Goal: Task Accomplishment & Management: Use online tool/utility

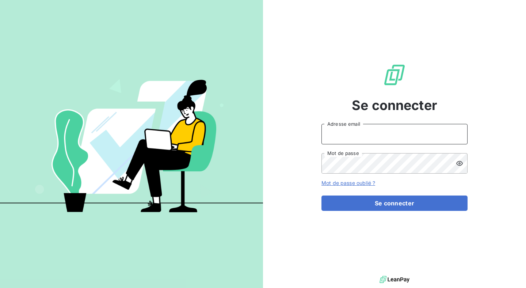
click at [363, 135] on input "Adresse email" at bounding box center [395, 134] width 146 height 20
type input "[PERSON_NAME][EMAIL_ADDRESS][DOMAIN_NAME]"
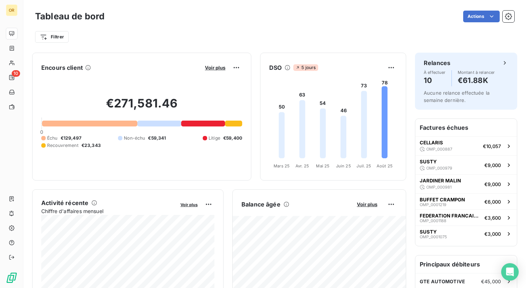
click at [390, 73] on foreignobject at bounding box center [333, 122] width 145 height 98
drag, startPoint x: 275, startPoint y: 110, endPoint x: 275, endPoint y: 97, distance: 13.2
click at [275, 97] on foreignobject at bounding box center [333, 122] width 145 height 98
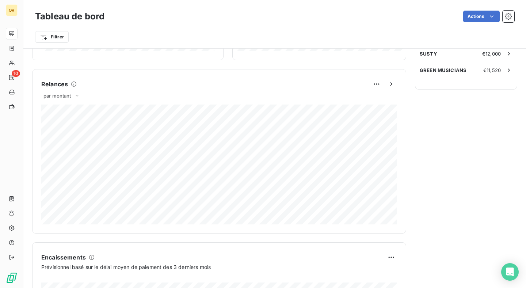
scroll to position [424, 0]
